Goal: Find specific page/section: Find specific page/section

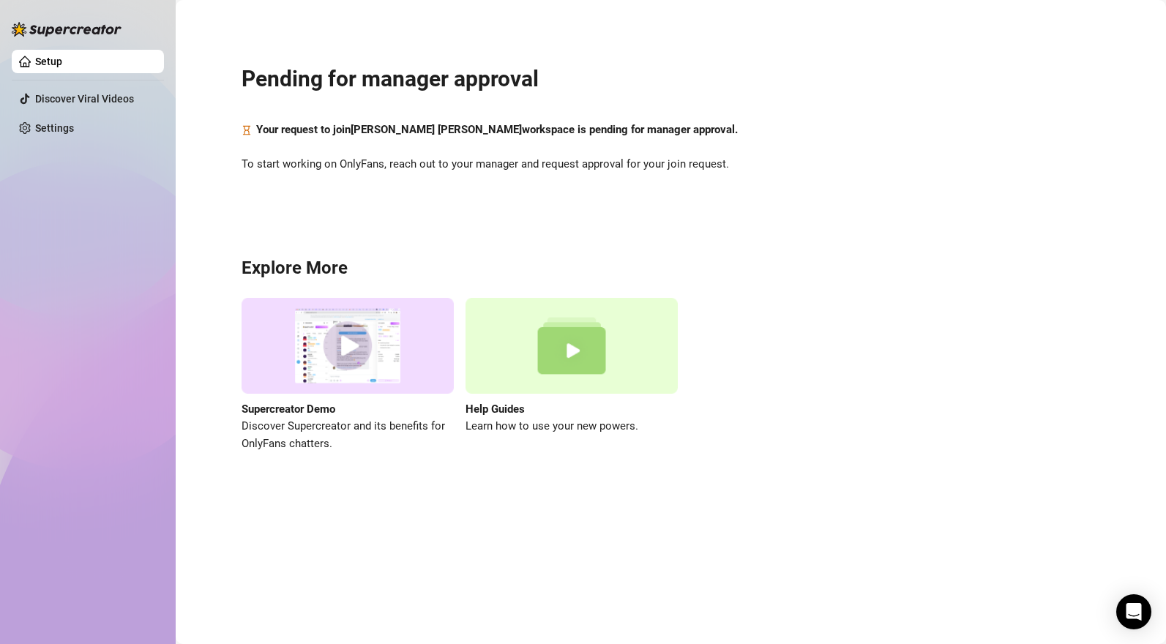
click at [399, 139] on div "Pending for manager approval Your request to join [PERSON_NAME] [PERSON_NAME] w…" at bounding box center [670, 249] width 961 height 479
click at [406, 161] on span "To start working on OnlyFans, reach out to your manager and request approval fo…" at bounding box center [671, 165] width 859 height 18
click at [86, 102] on link "Discover Viral Videos" at bounding box center [84, 99] width 99 height 12
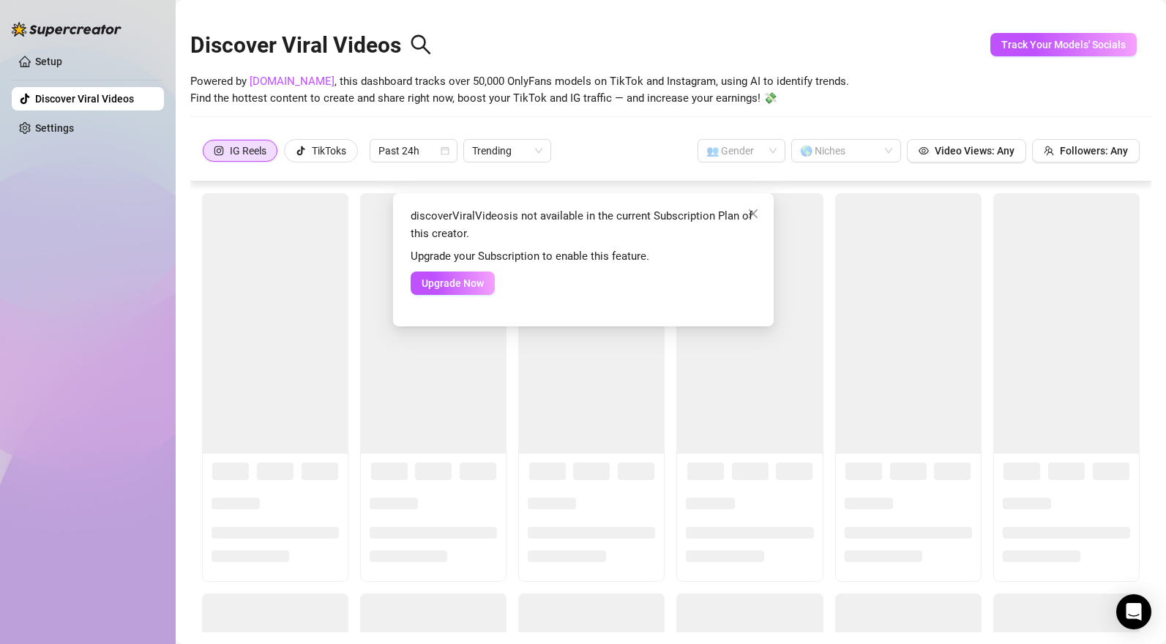
click at [138, 206] on div "discoverViralVideos is not available in the current Subscription Plan of this c…" at bounding box center [583, 322] width 1166 height 644
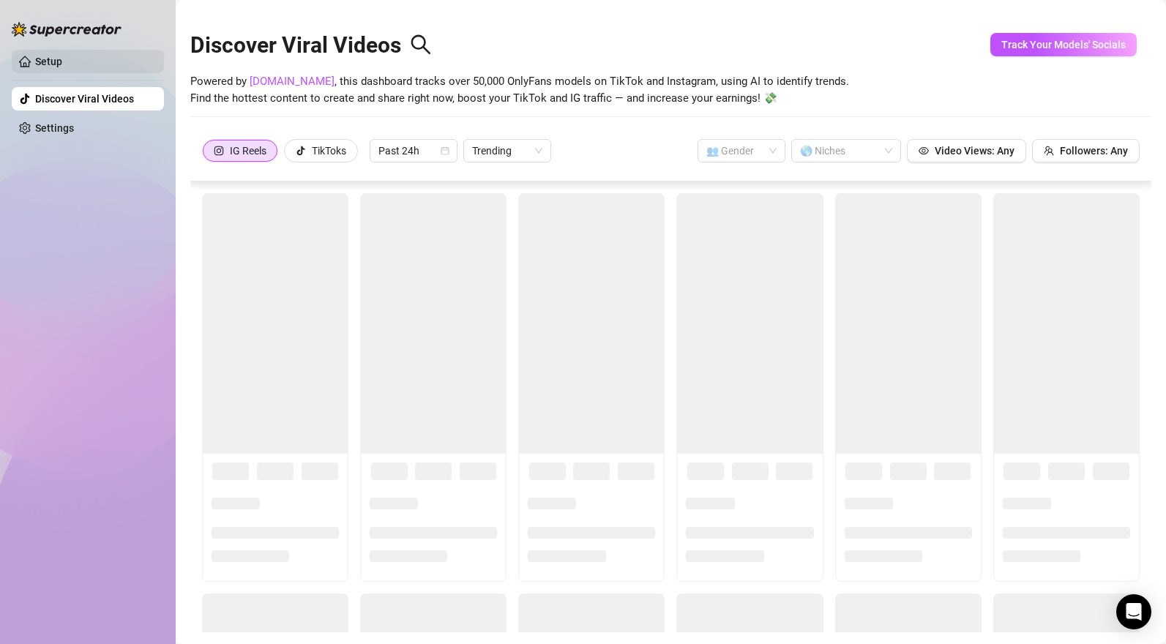
click at [62, 65] on link "Setup" at bounding box center [48, 62] width 27 height 12
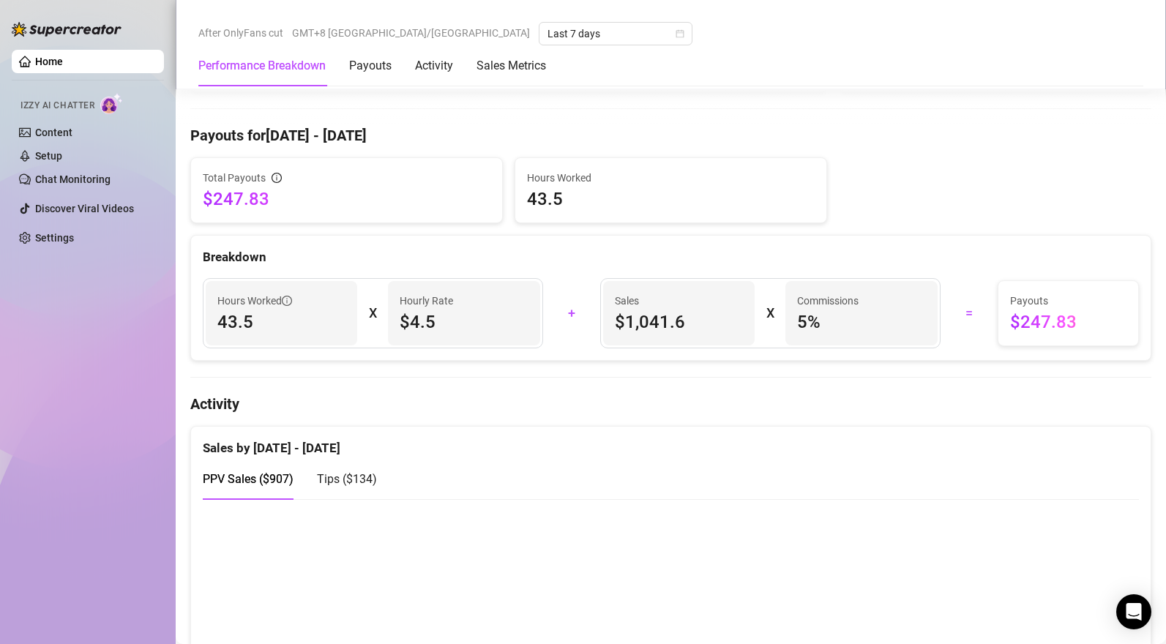
scroll to position [514, 0]
